Goal: Task Accomplishment & Management: Use online tool/utility

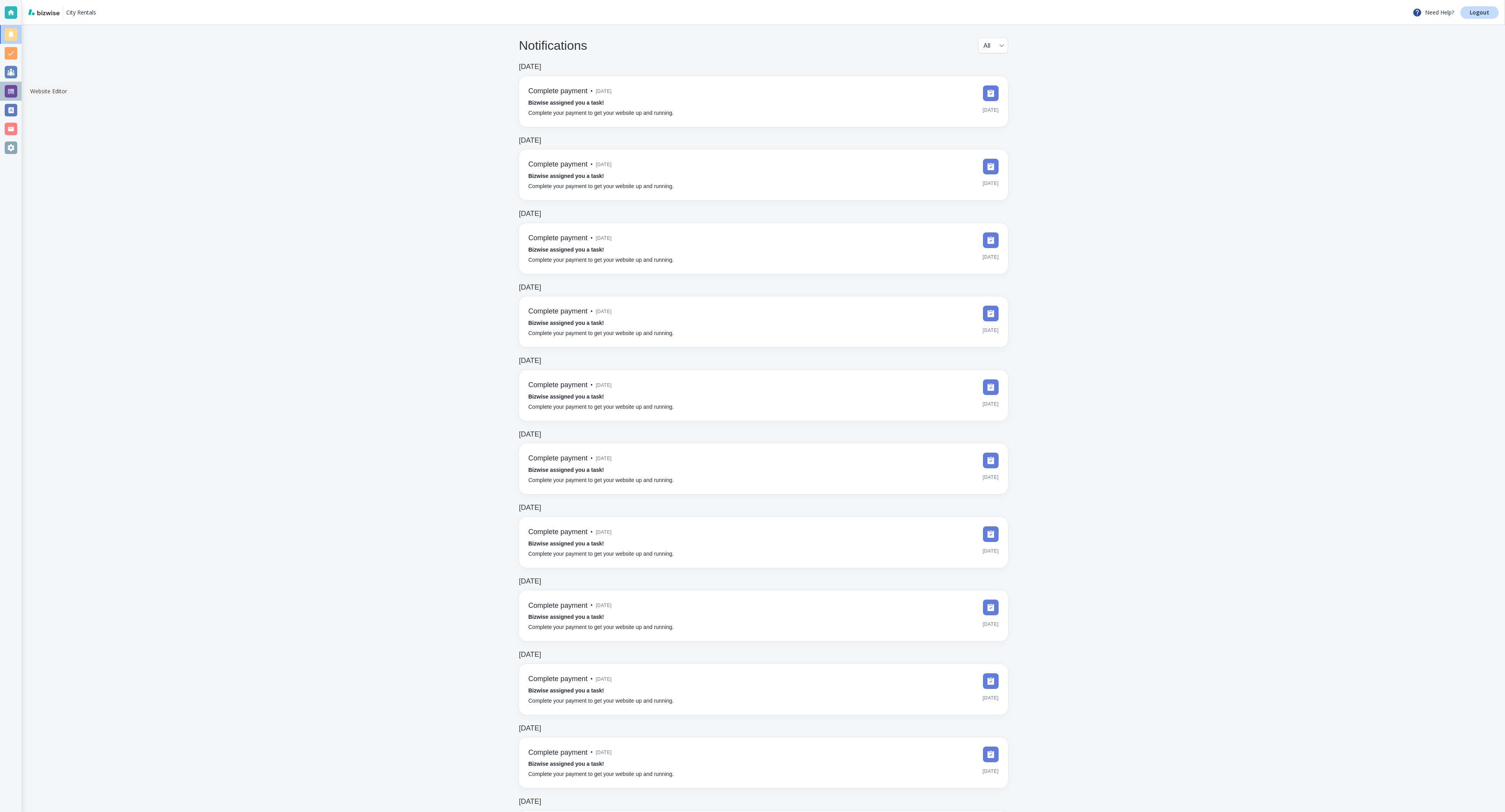
click at [11, 89] on div at bounding box center [11, 91] width 12 height 12
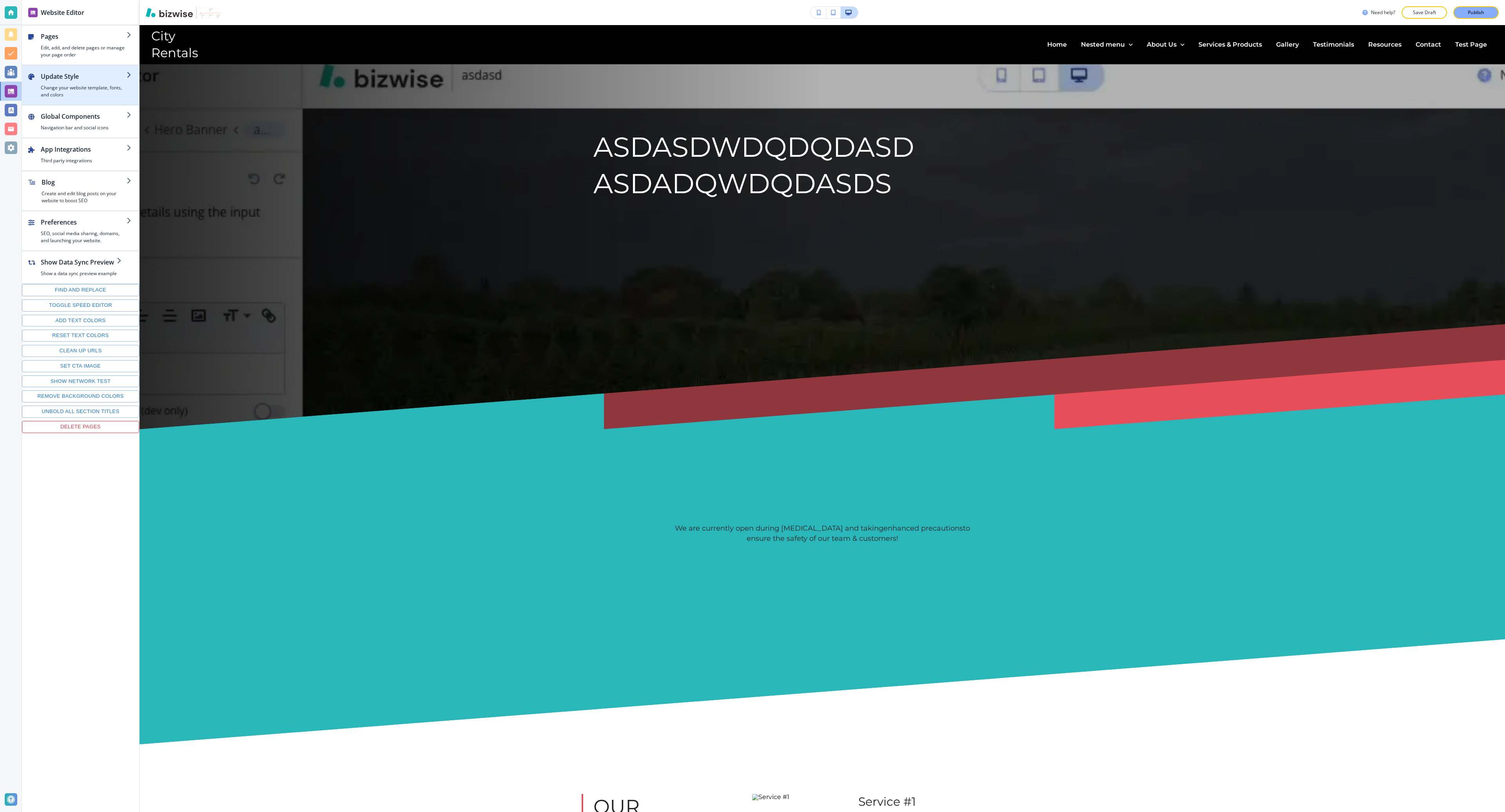
click at [91, 88] on h4 "Change your website template, fonts, and colors" at bounding box center [84, 91] width 86 height 14
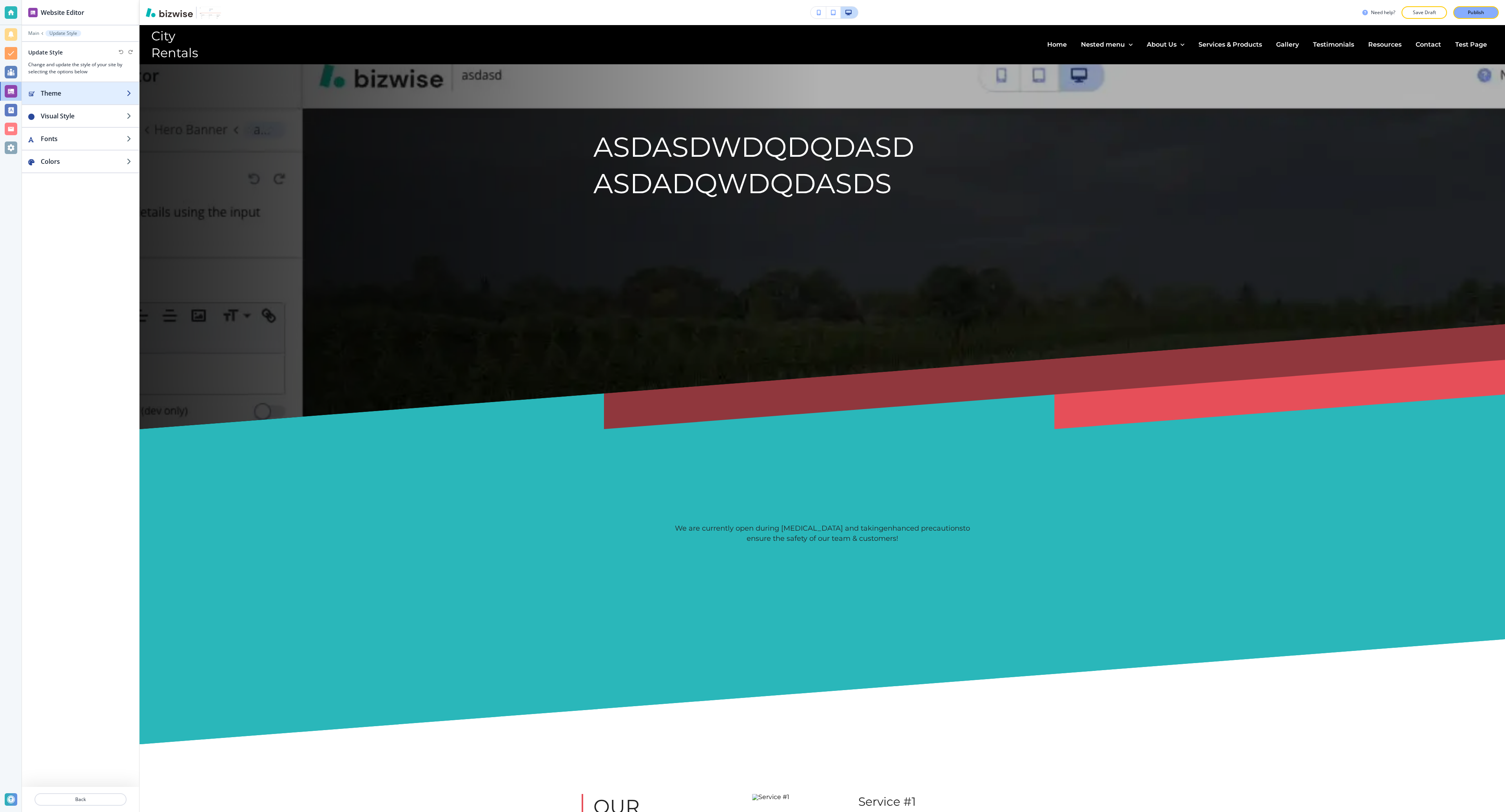
click at [95, 95] on h2 "Theme" at bounding box center [84, 93] width 86 height 9
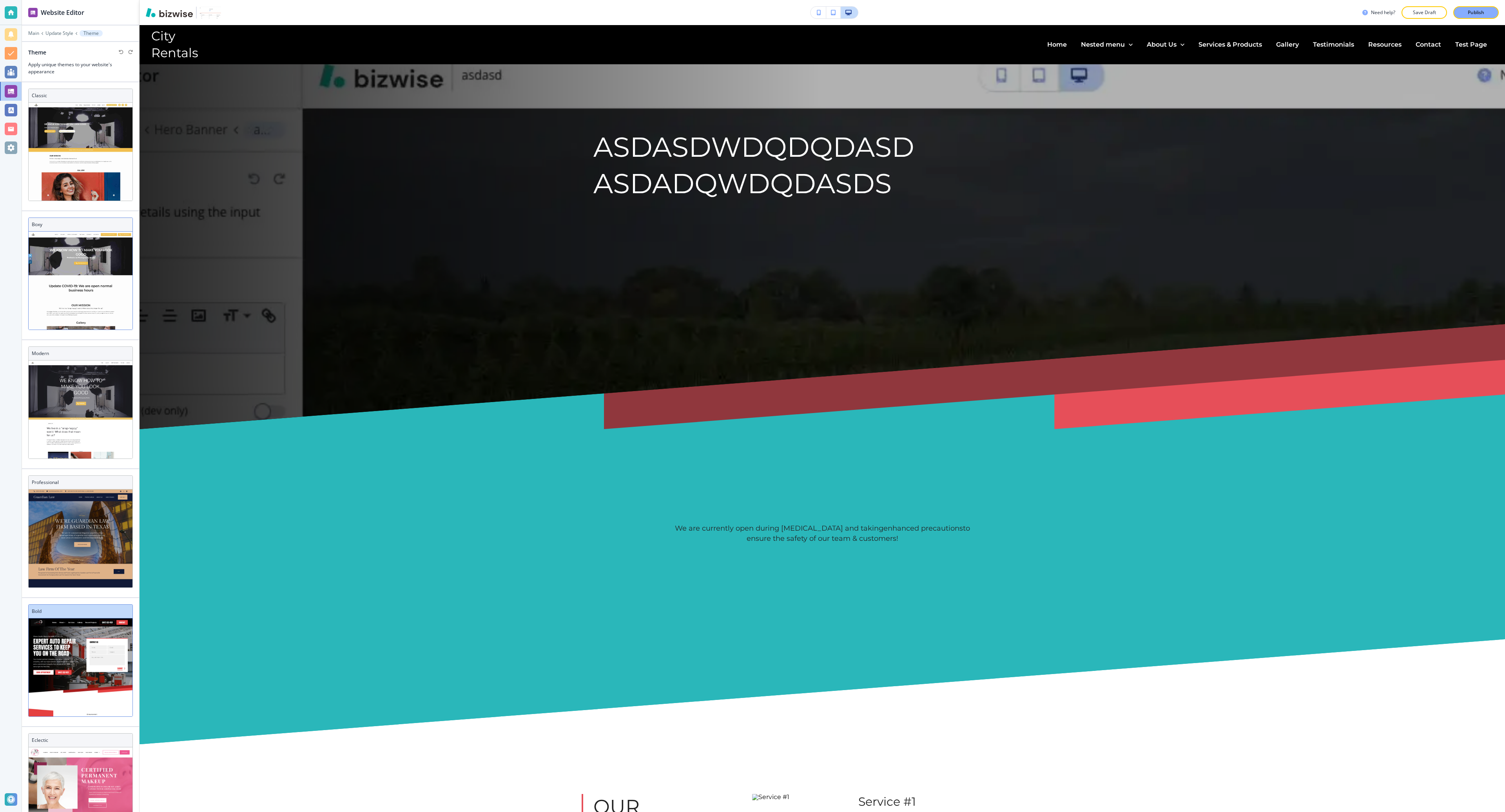
click at [82, 411] on img at bounding box center [81, 600] width 104 height 479
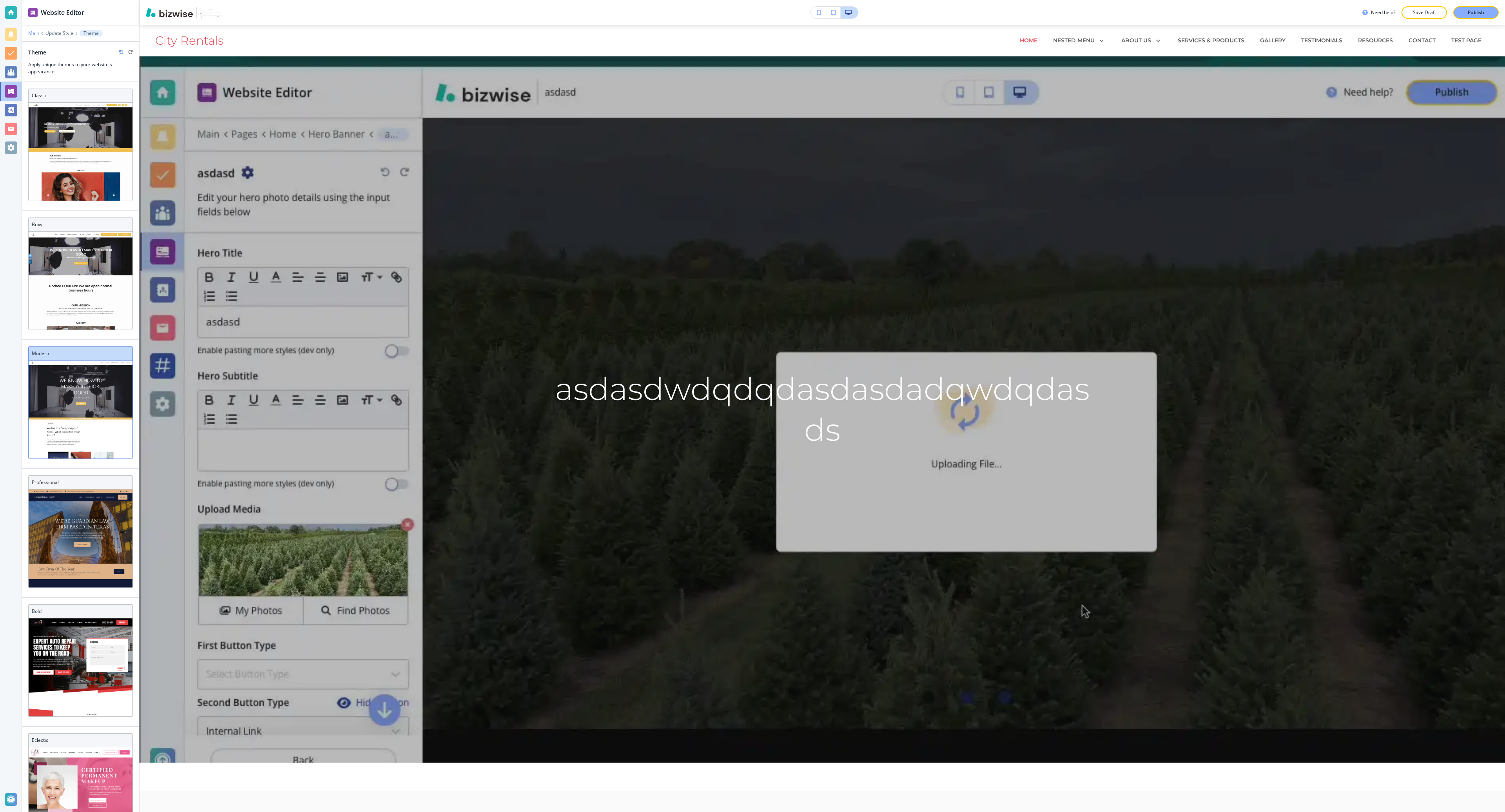
click at [37, 32] on p "Main" at bounding box center [33, 33] width 11 height 5
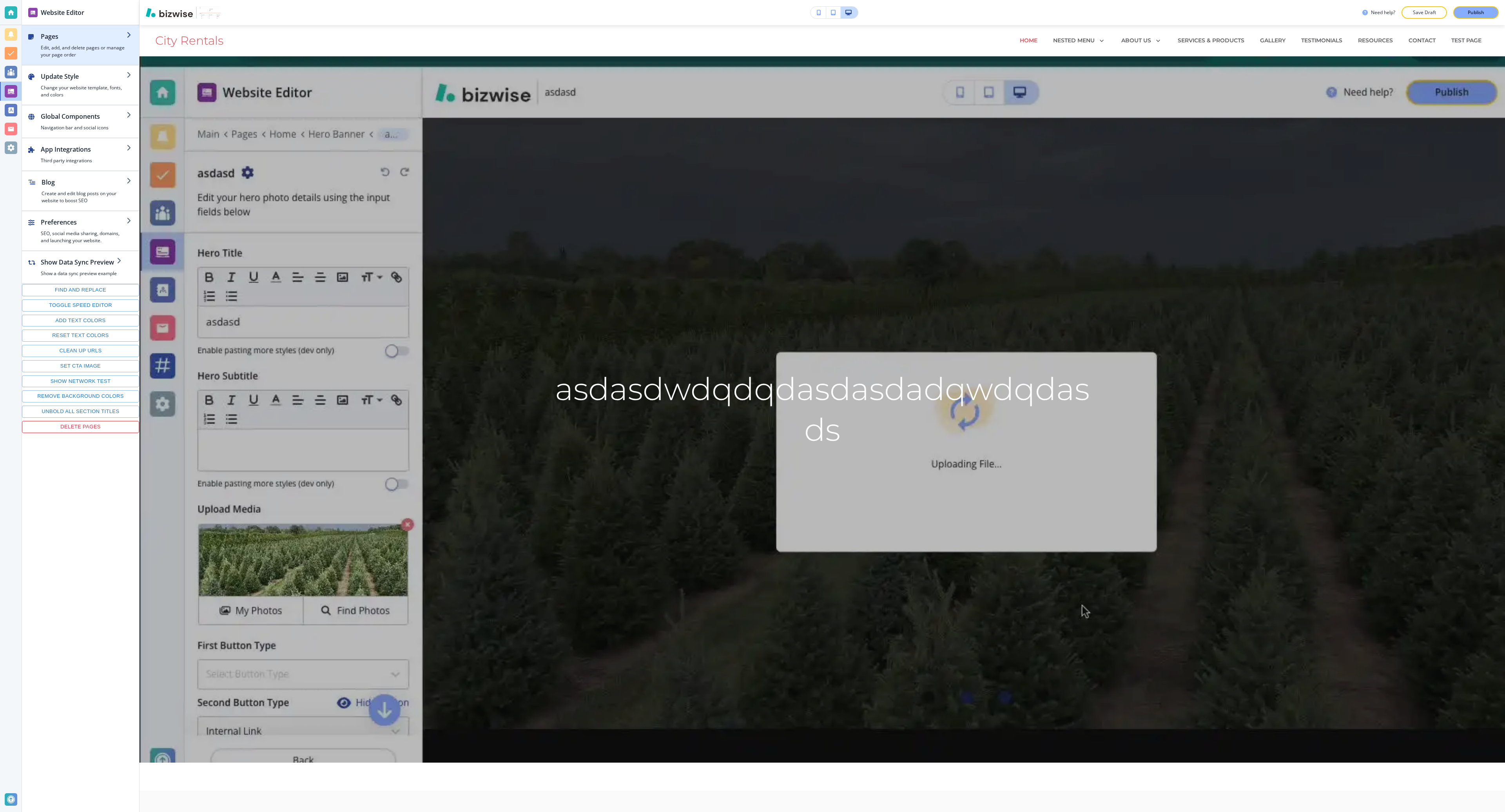
click at [92, 61] on div "button" at bounding box center [81, 61] width 117 height 6
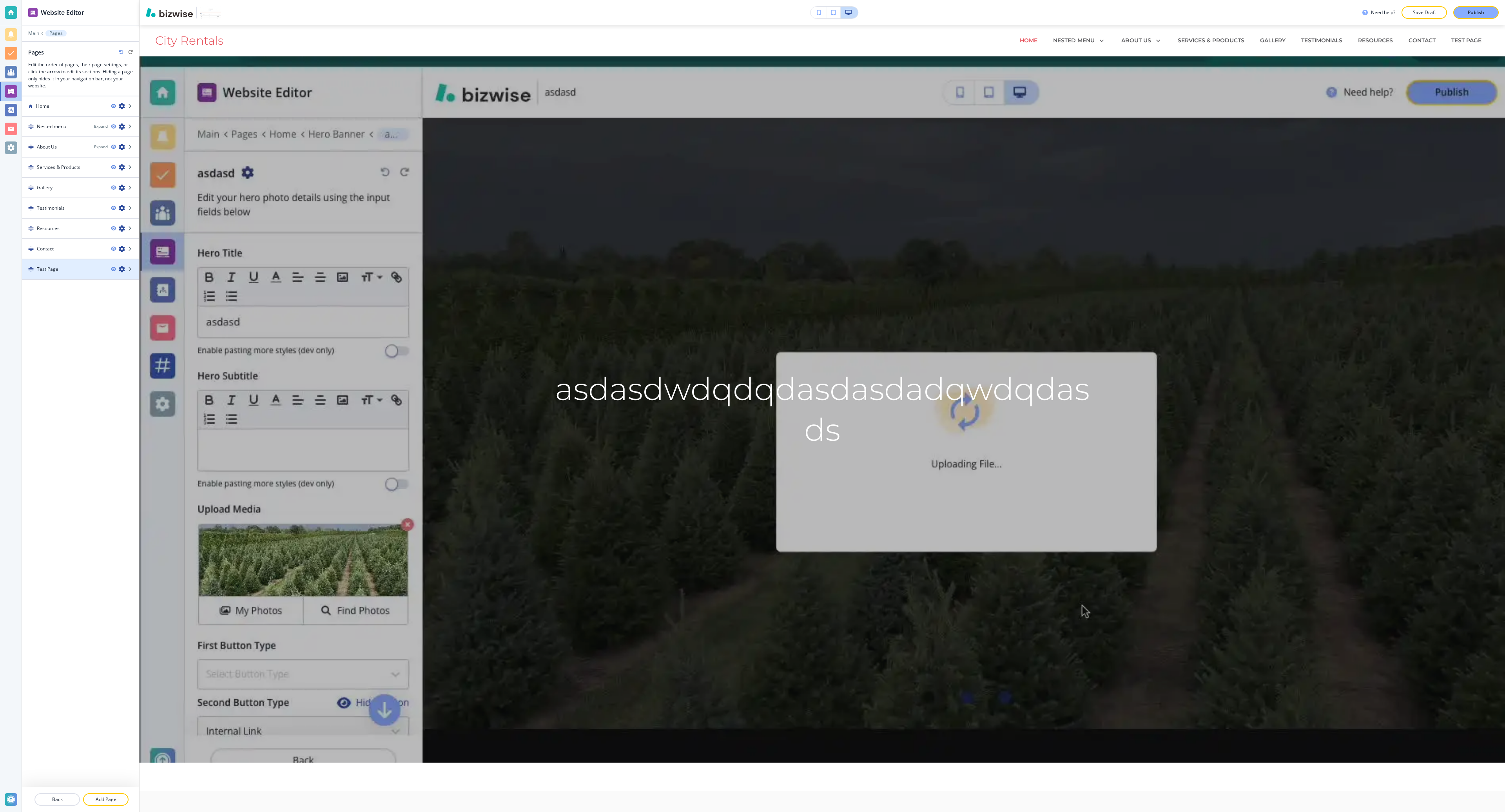
click at [75, 268] on div "Test Page" at bounding box center [64, 269] width 83 height 7
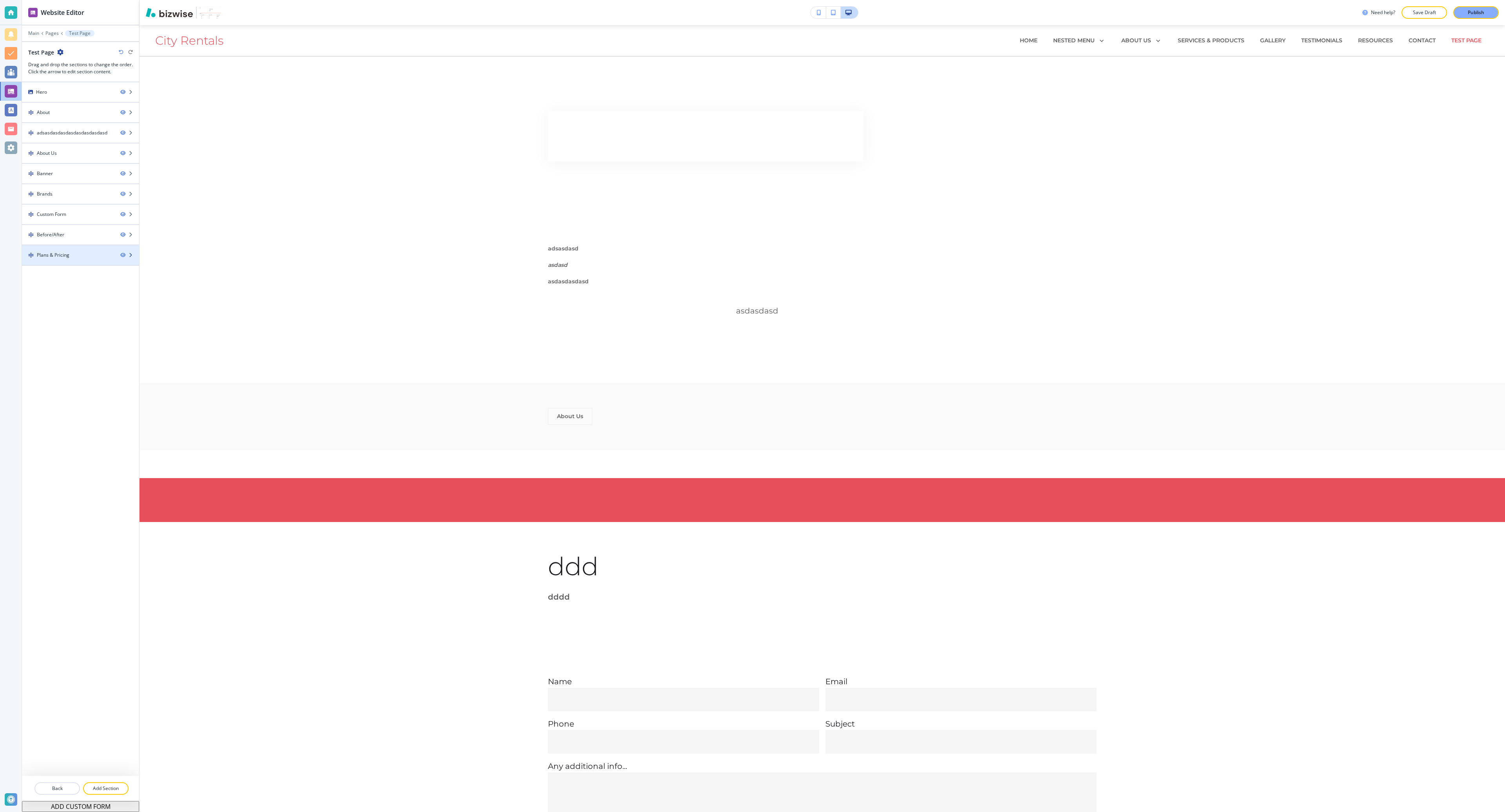
click at [74, 263] on div at bounding box center [81, 262] width 117 height 6
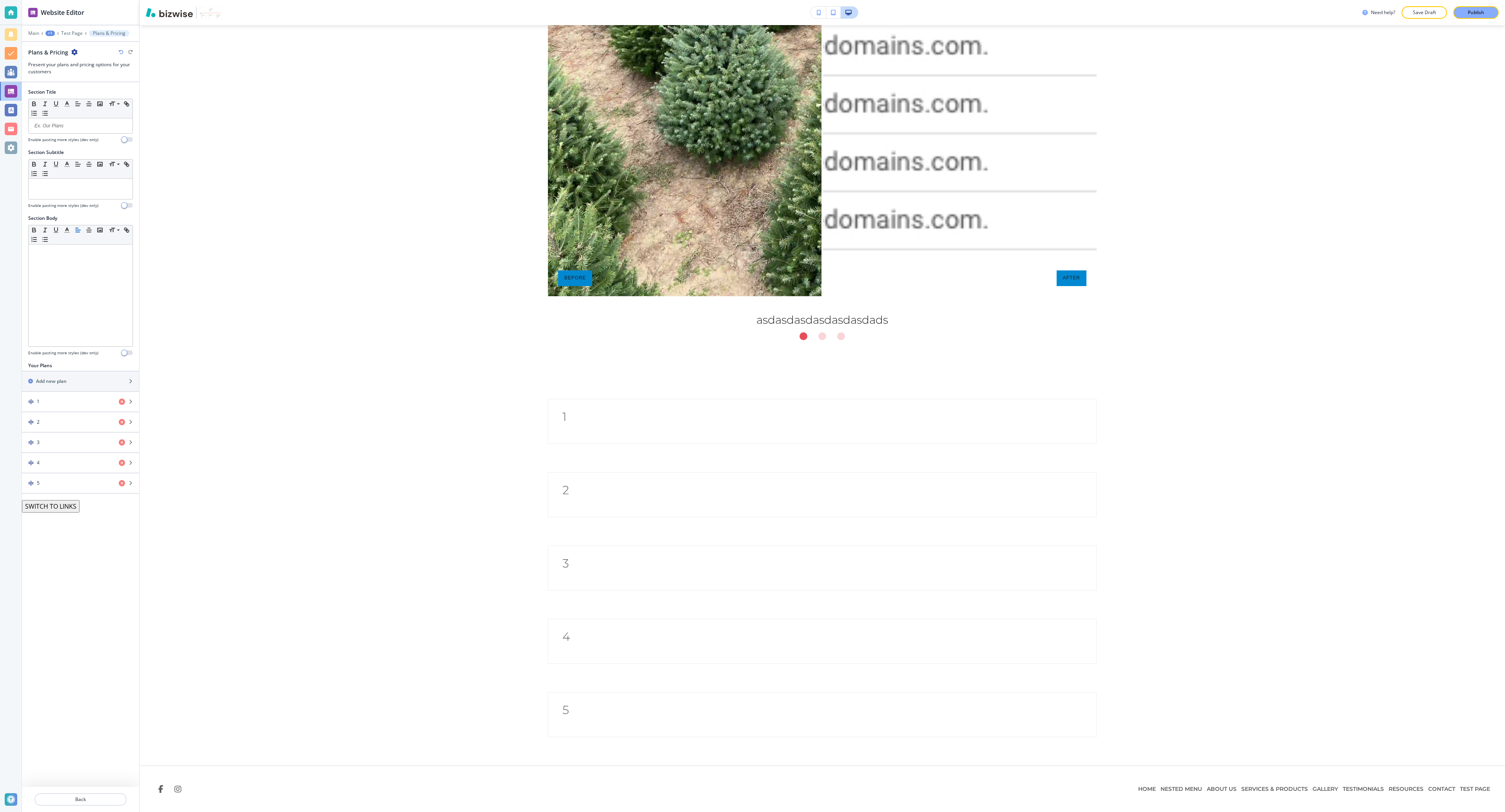
click at [71, 508] on button "SWITCH TO LINKS" at bounding box center [51, 506] width 58 height 12
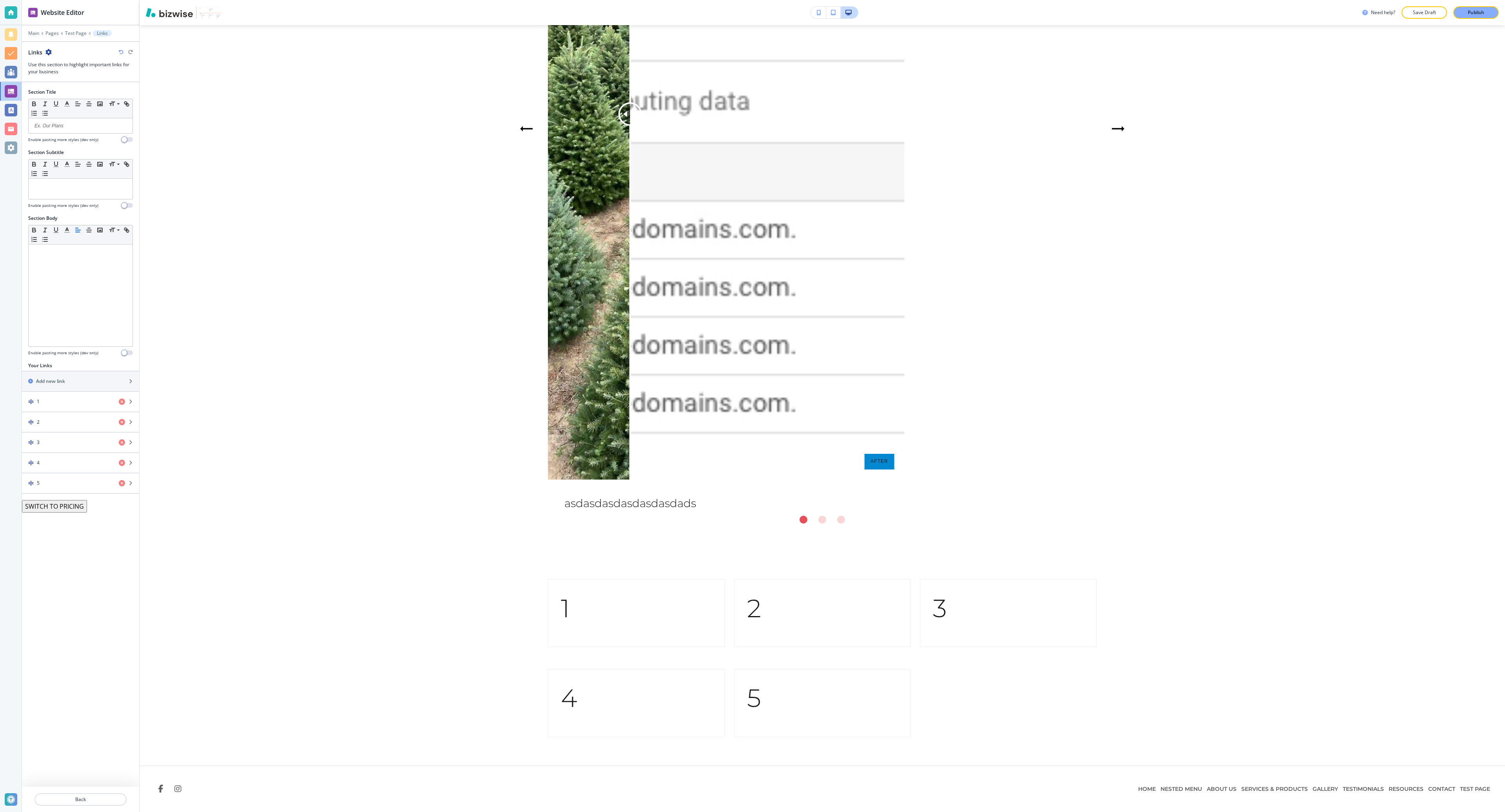
click at [67, 509] on button "SWITCH TO PRICING" at bounding box center [54, 506] width 65 height 12
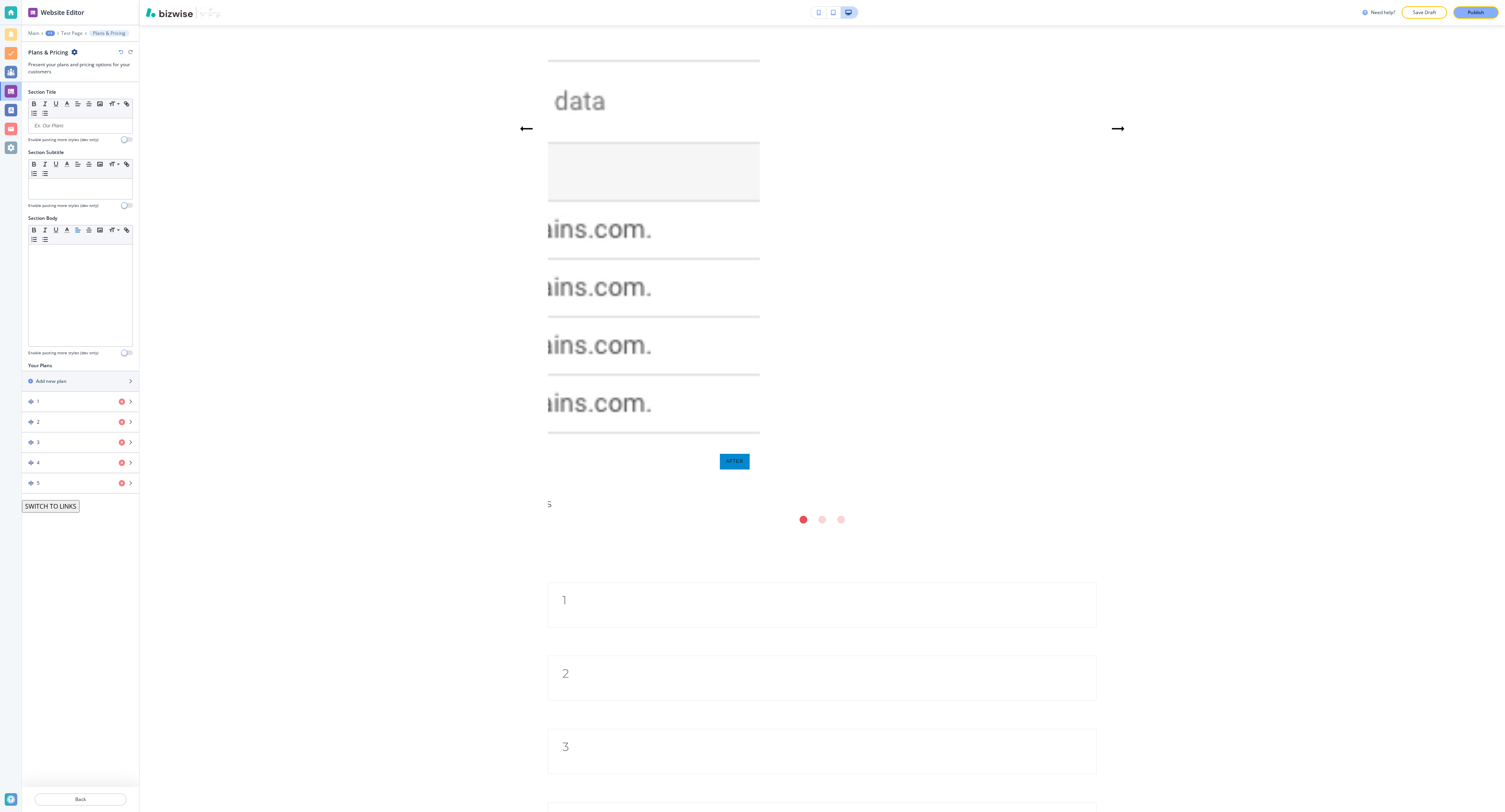
scroll to position [1408, 0]
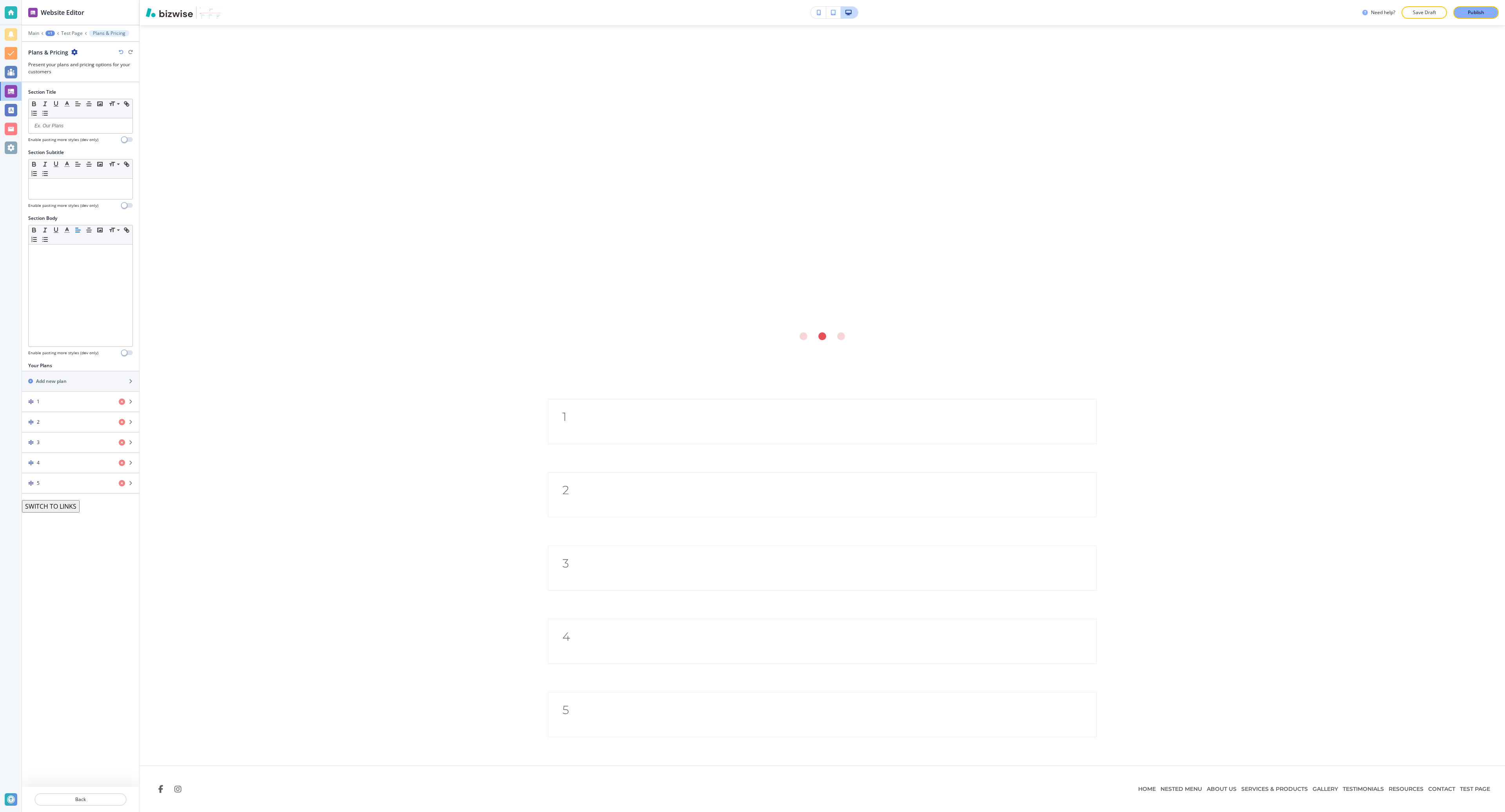
click at [88, 792] on div at bounding box center [81, 790] width 117 height 6
click at [88, 797] on p "Back" at bounding box center [80, 799] width 91 height 7
click at [67, 787] on p "Back" at bounding box center [57, 789] width 44 height 7
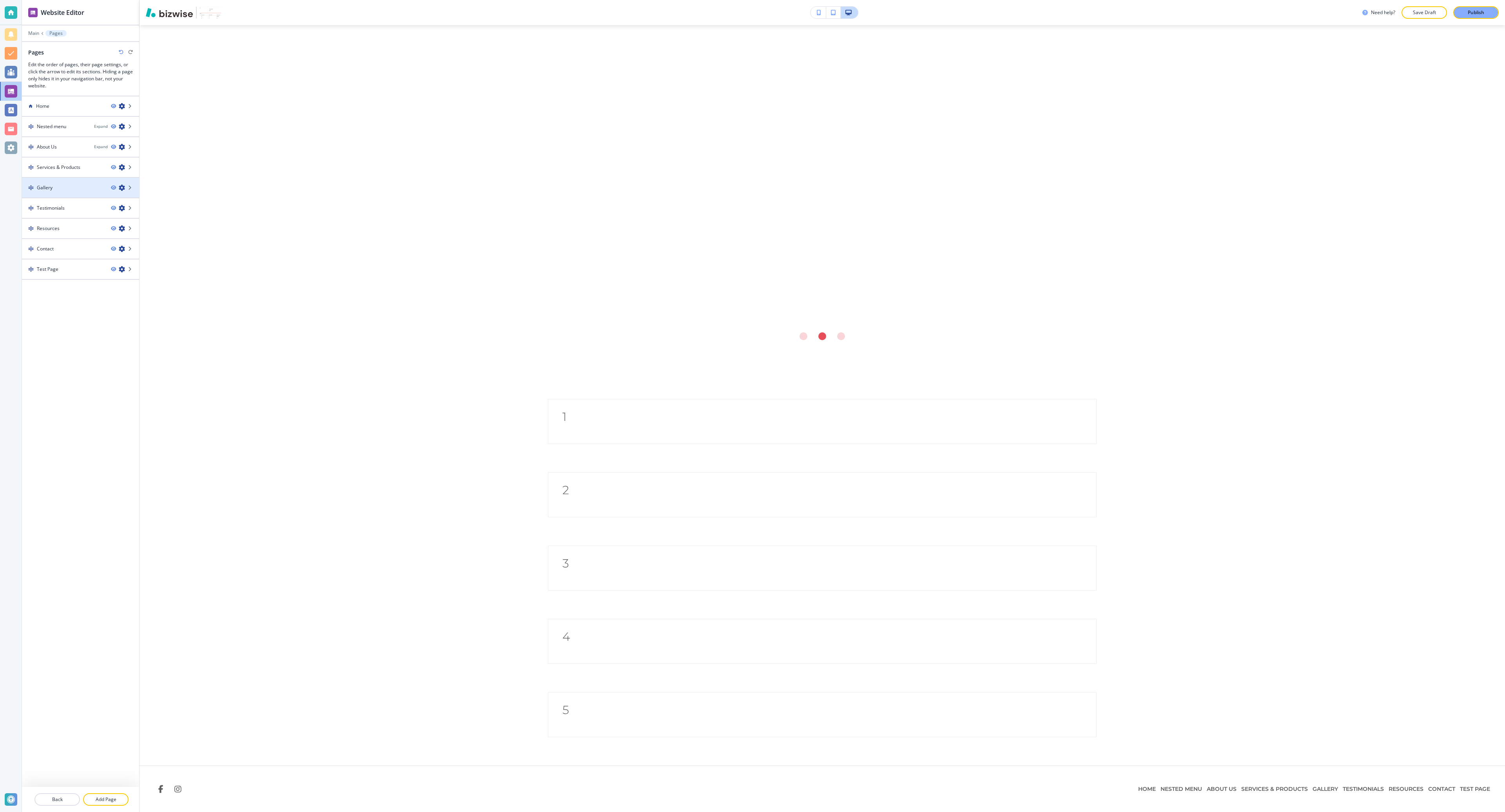
click at [54, 181] on div at bounding box center [81, 181] width 117 height 6
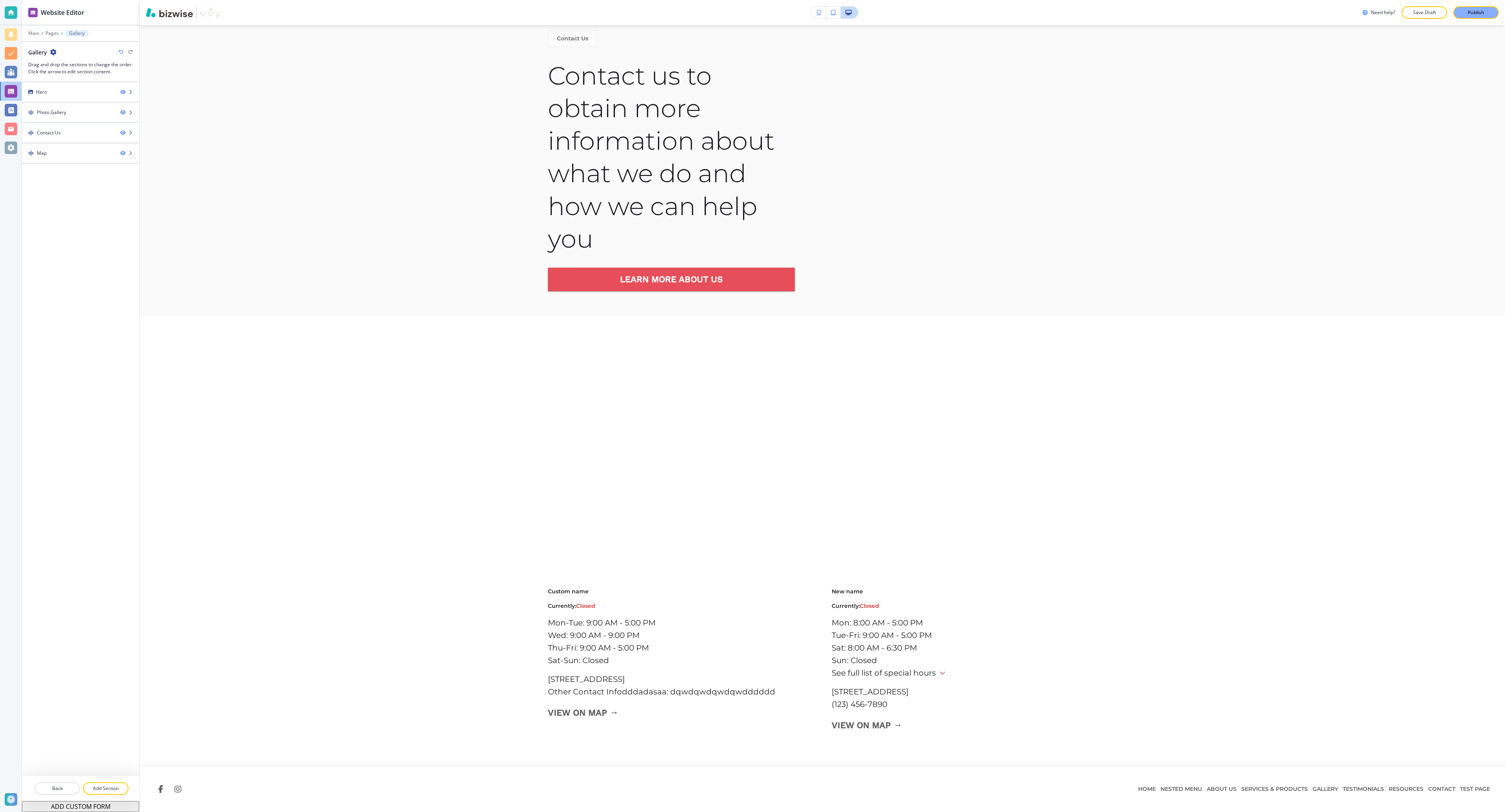
scroll to position [0, 0]
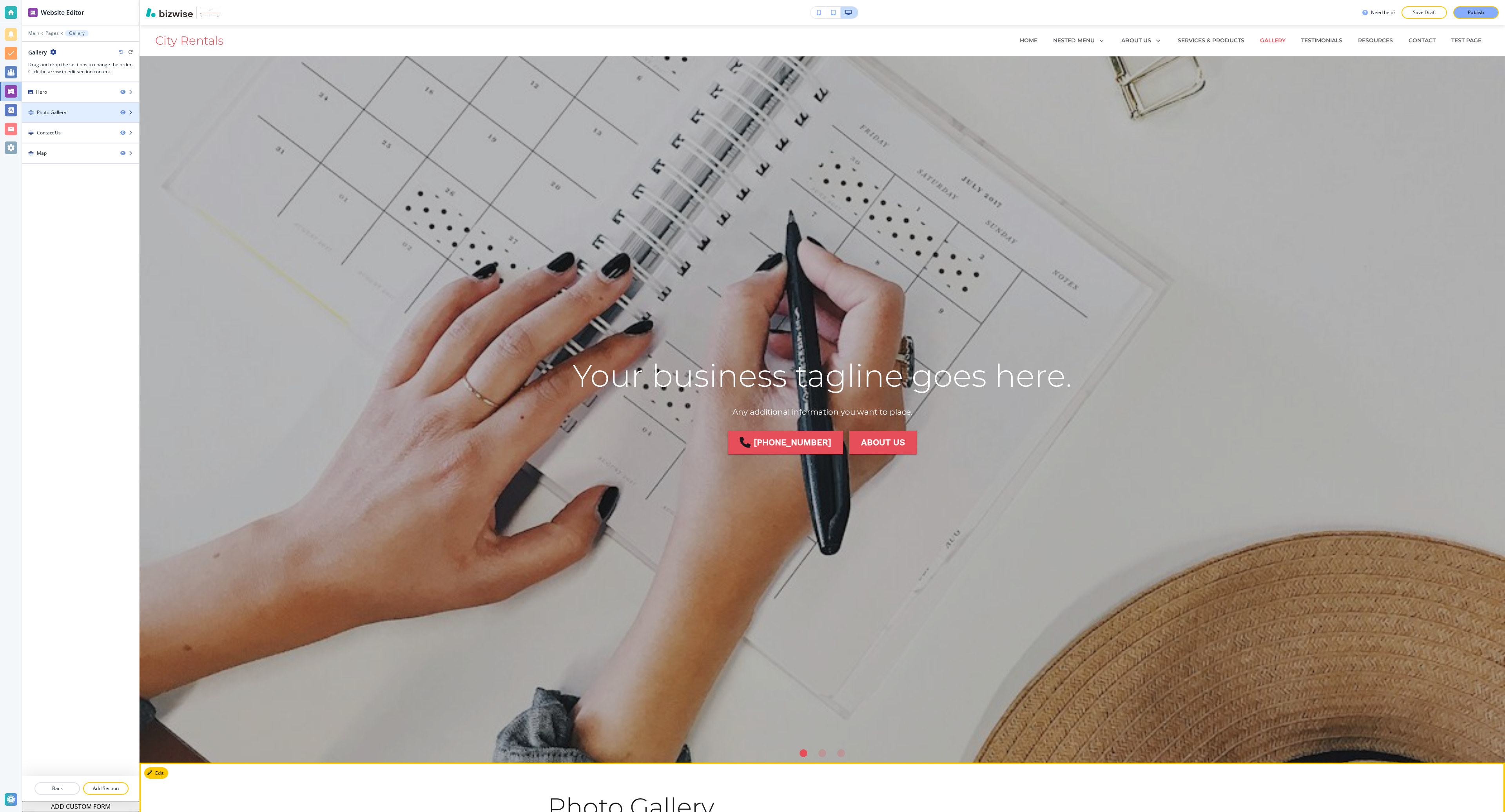
click at [67, 114] on div "Photo Gallery" at bounding box center [68, 112] width 92 height 7
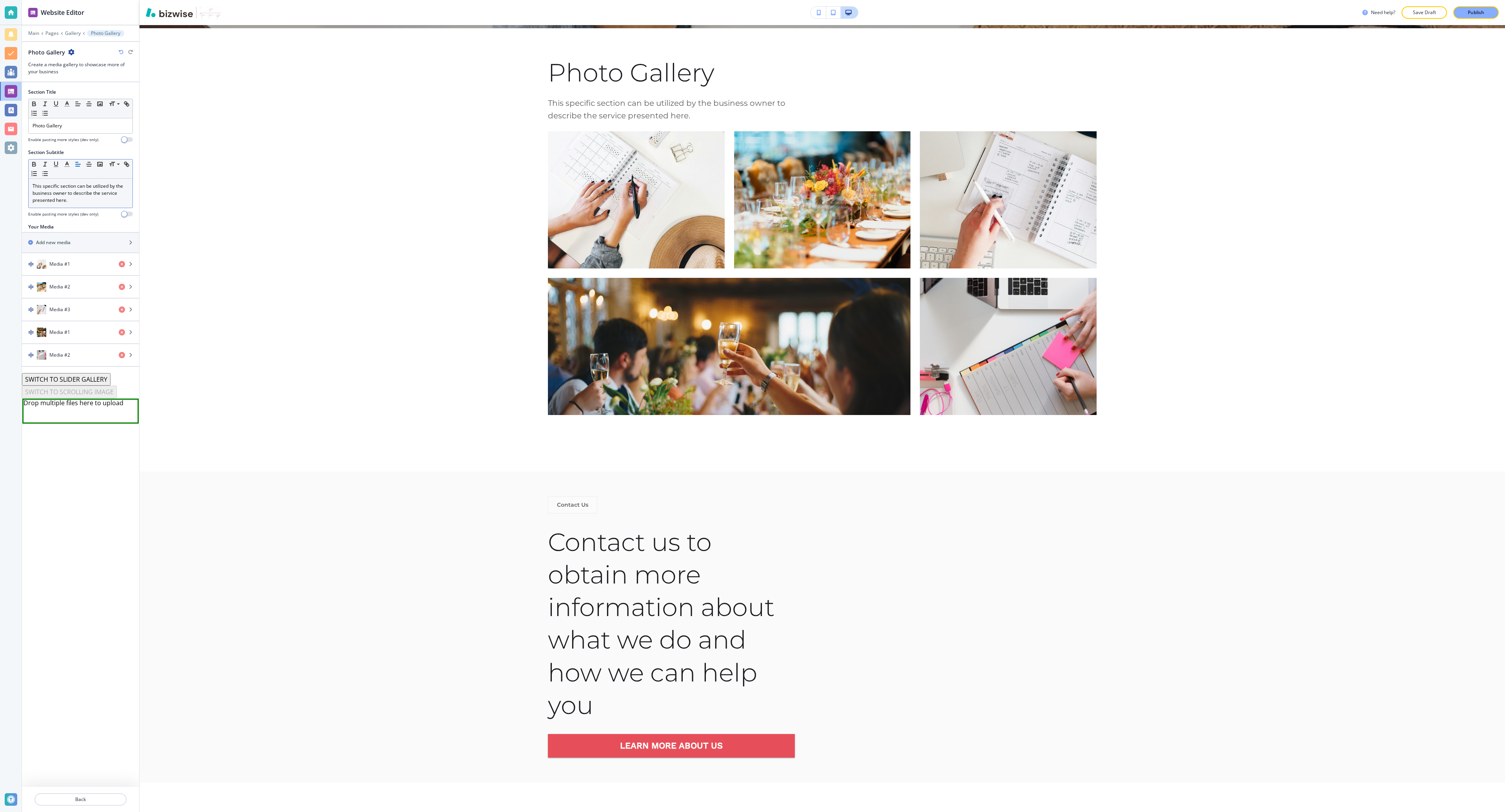
scroll to position [738, 0]
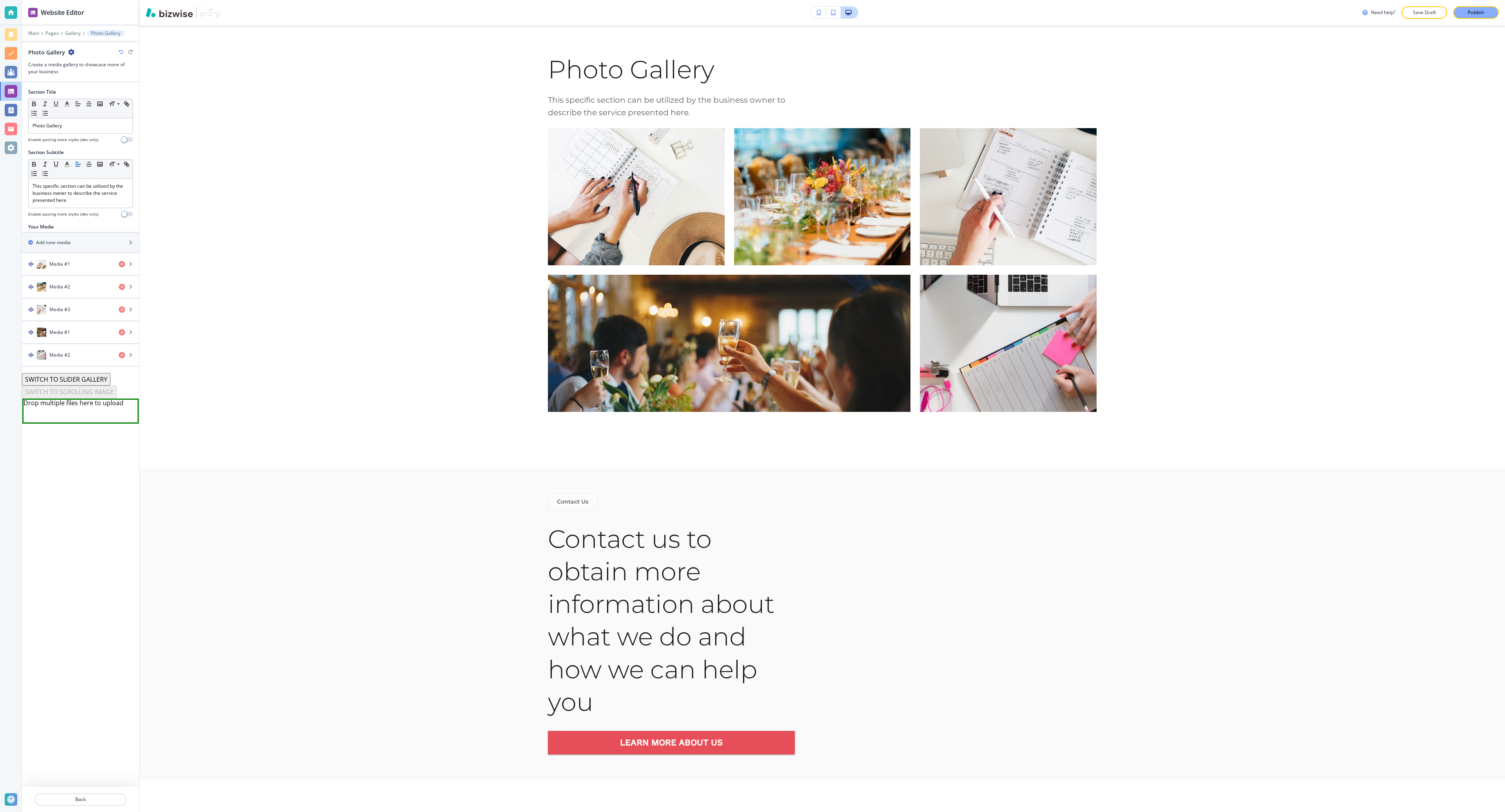
click at [85, 382] on button "SWITCH TO SLIDER GALLERY" at bounding box center [67, 379] width 89 height 12
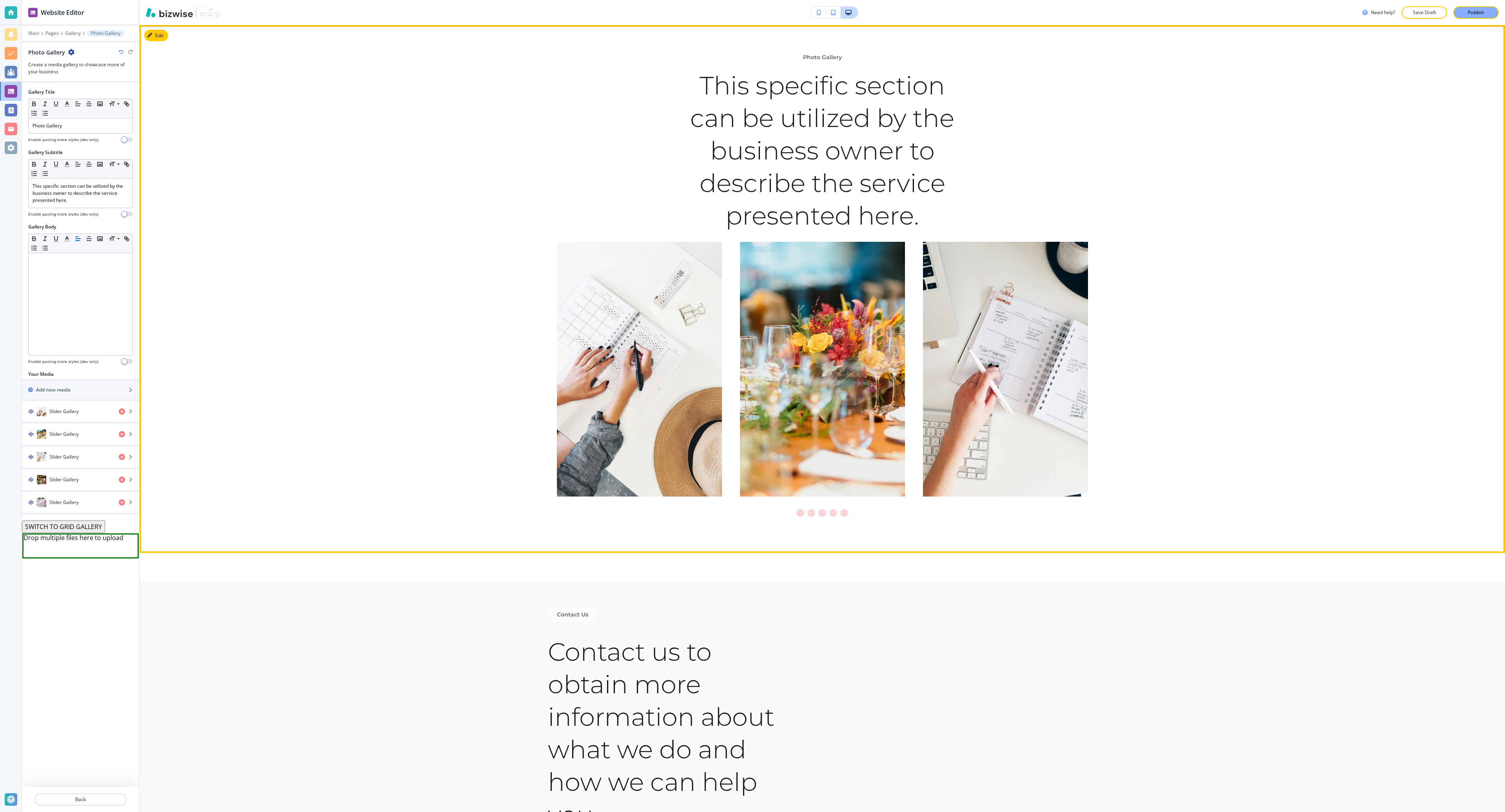
click at [339, 398] on div "Photo Gallery This specific section can be utilized by the business owner to de…" at bounding box center [822, 289] width 1365 height 471
